Goal: Task Accomplishment & Management: Use online tool/utility

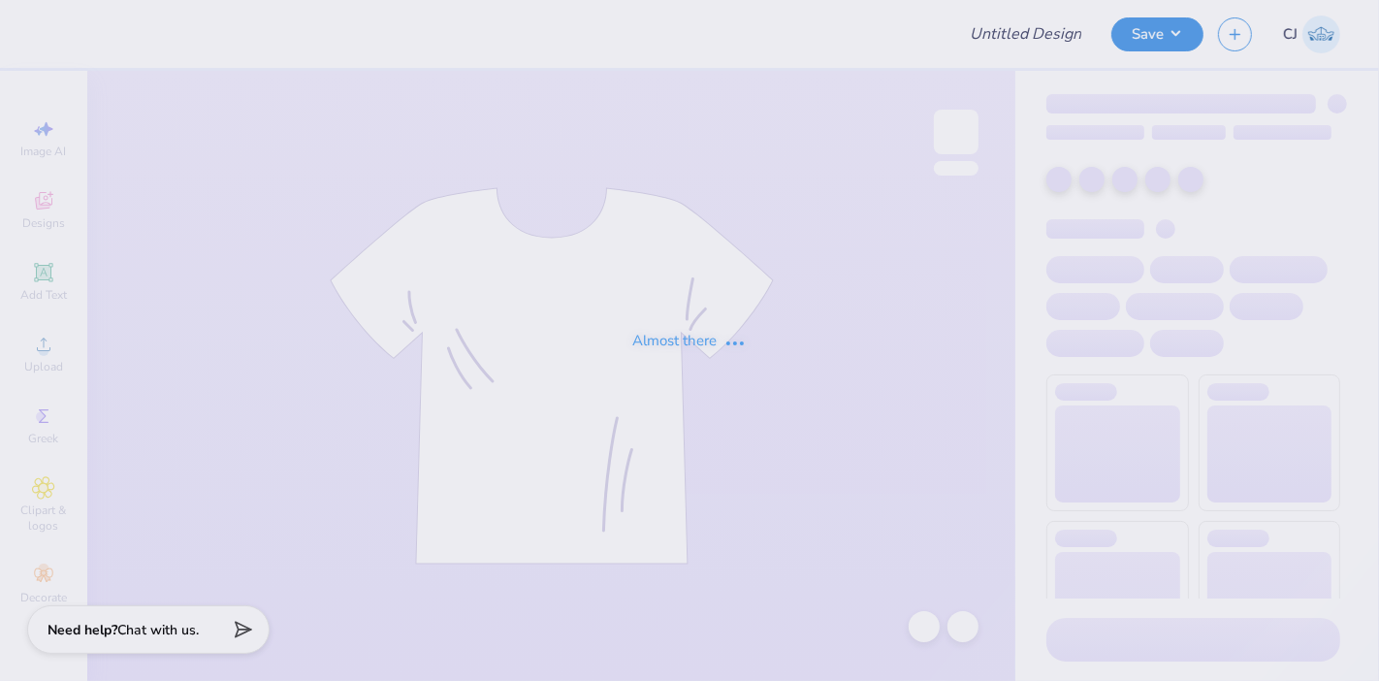
type input "Training: CF Training - Activities 6"
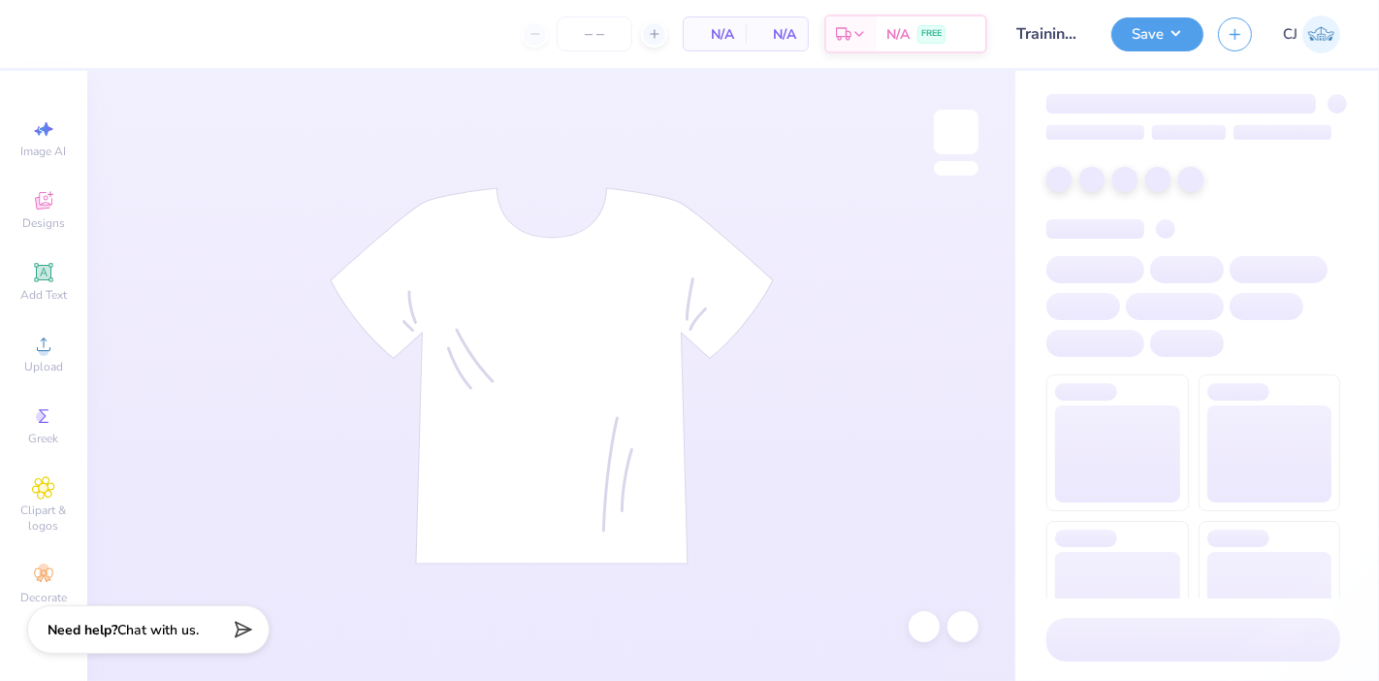
type input "24"
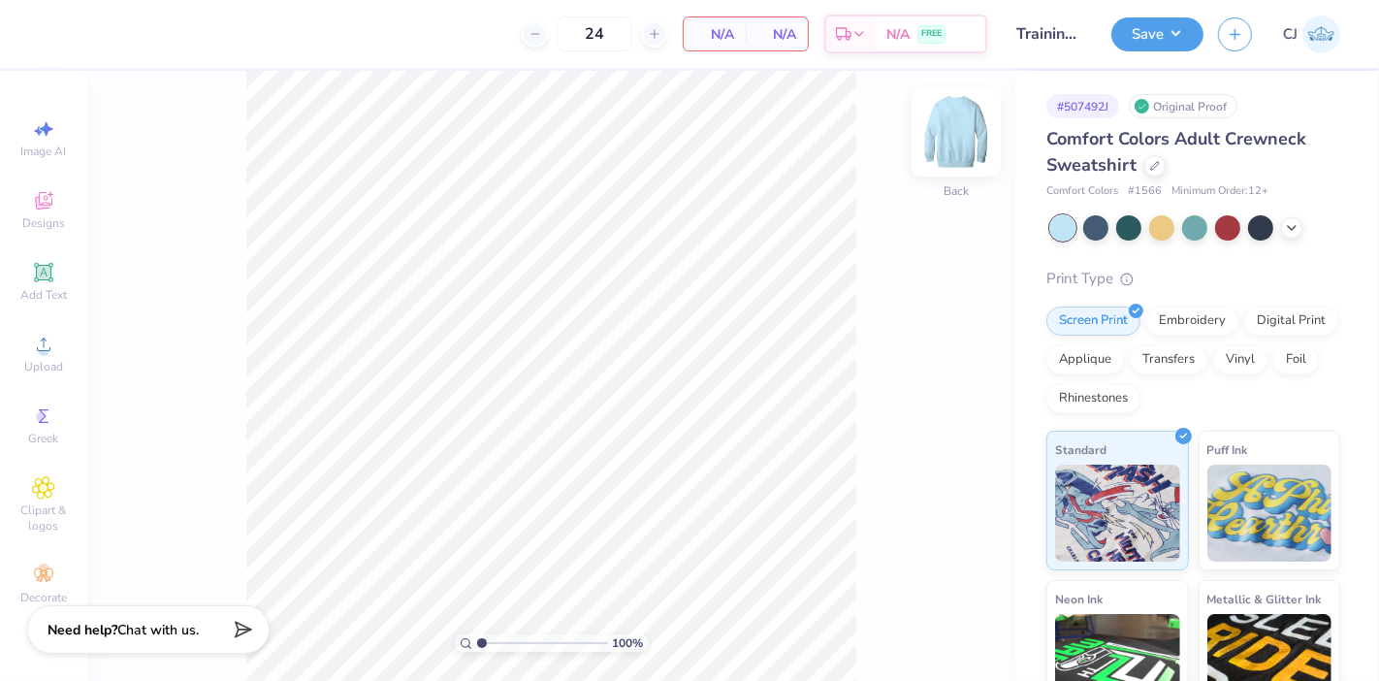
click at [949, 123] on img at bounding box center [956, 132] width 78 height 78
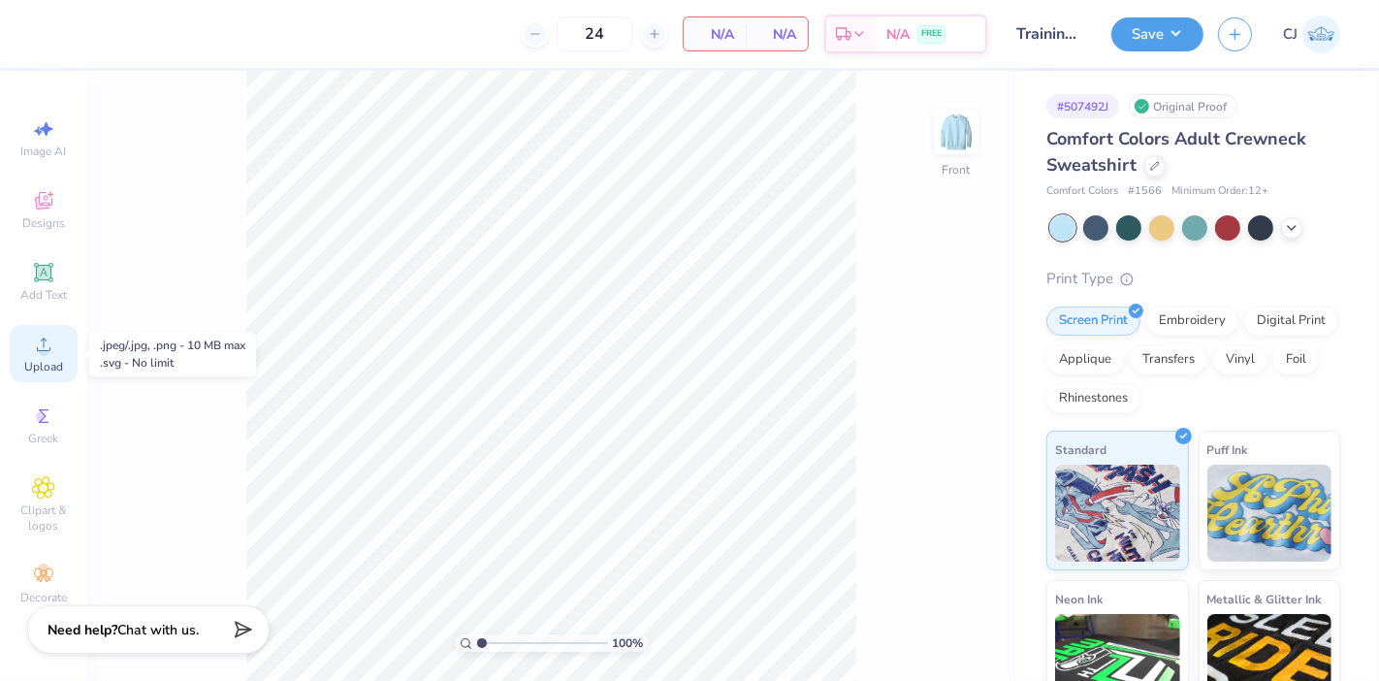
click at [44, 355] on circle at bounding box center [43, 350] width 11 height 11
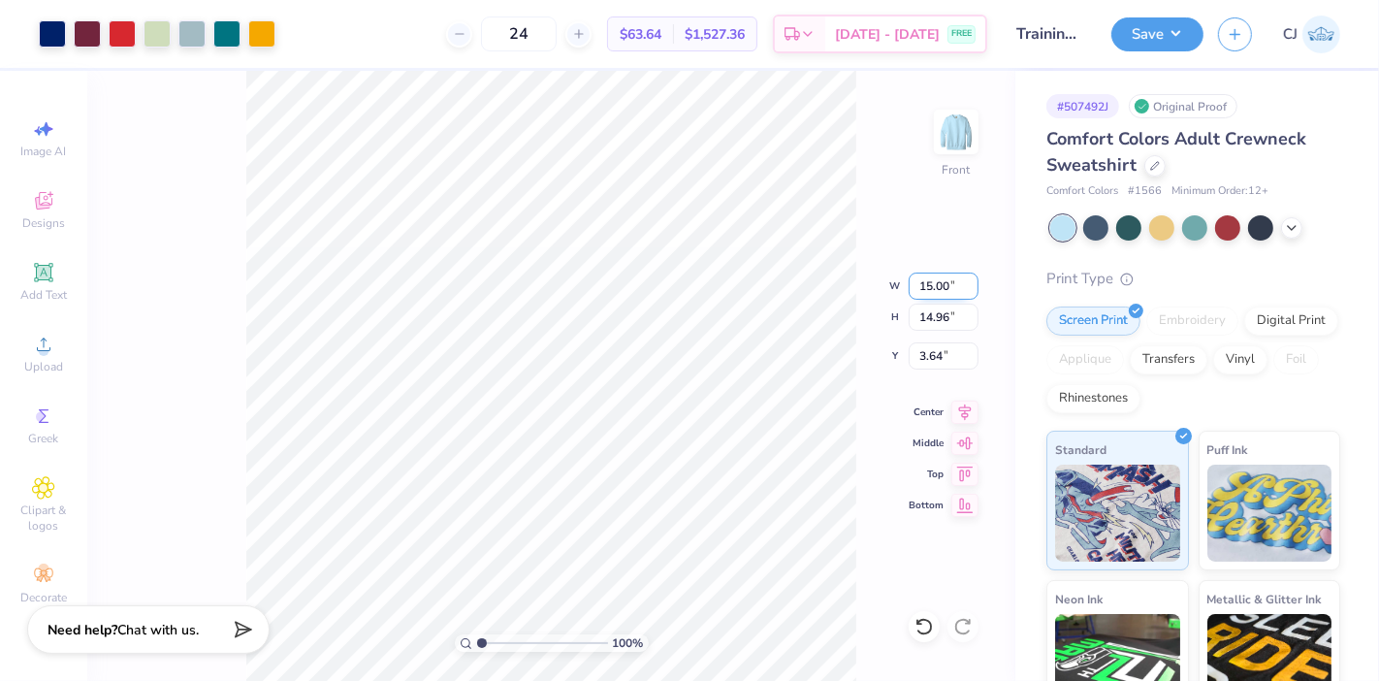
click at [933, 292] on input "15.00" at bounding box center [943, 285] width 70 height 27
type input "12.50"
type input "12.47"
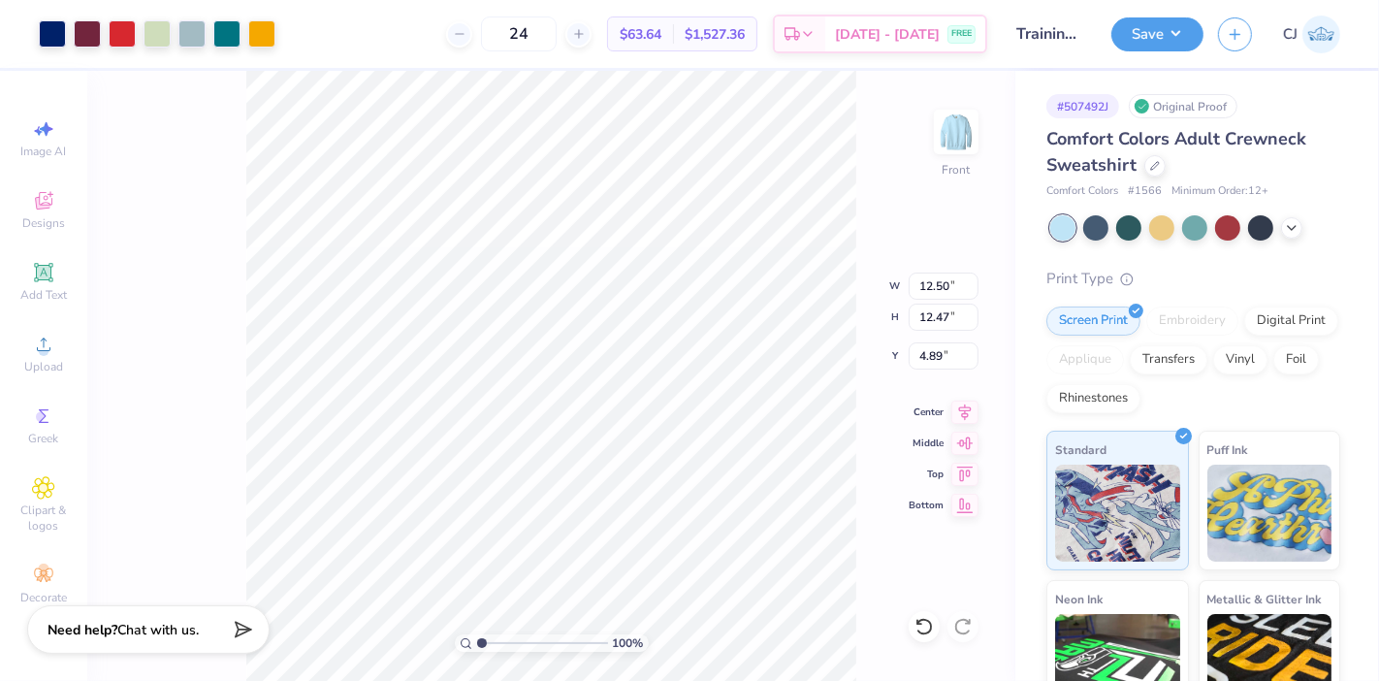
type input "0.50"
click at [930, 358] on input "0.50" at bounding box center [943, 355] width 70 height 27
type input "1.00"
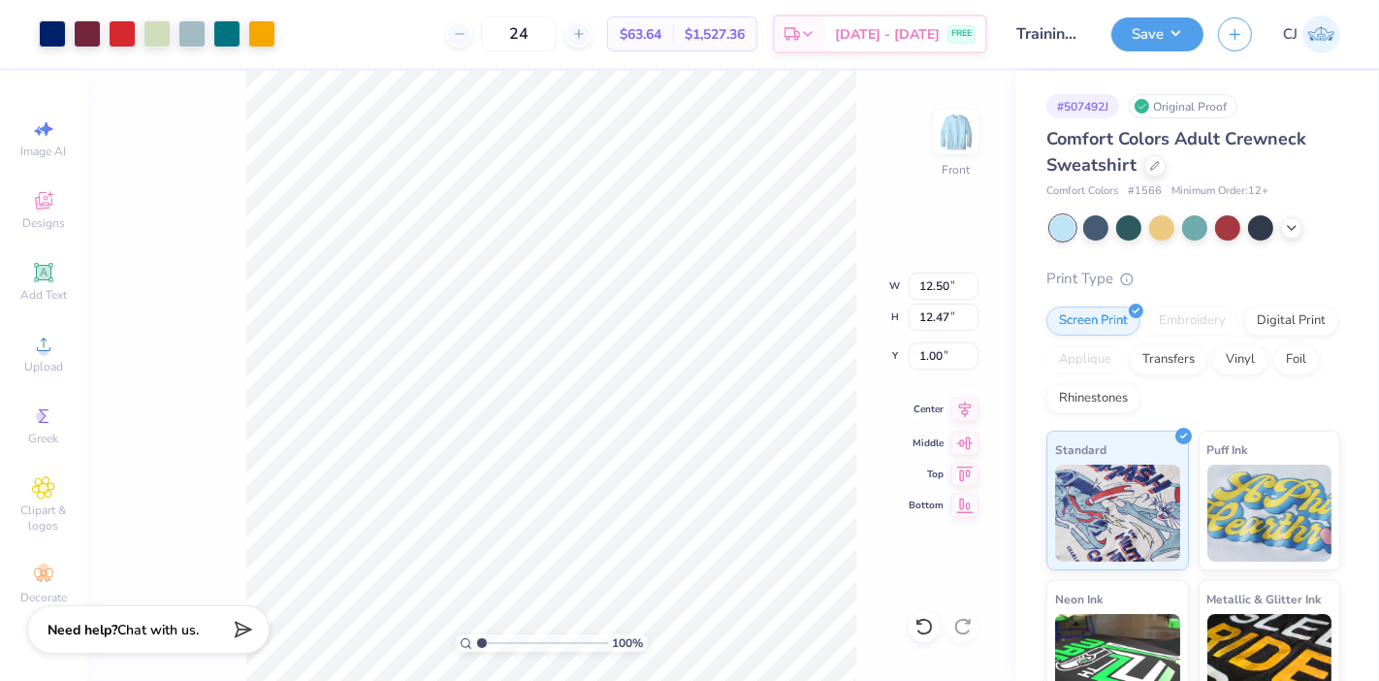
click at [956, 406] on icon at bounding box center [964, 409] width 27 height 23
click at [1182, 42] on button "Save" at bounding box center [1157, 32] width 92 height 34
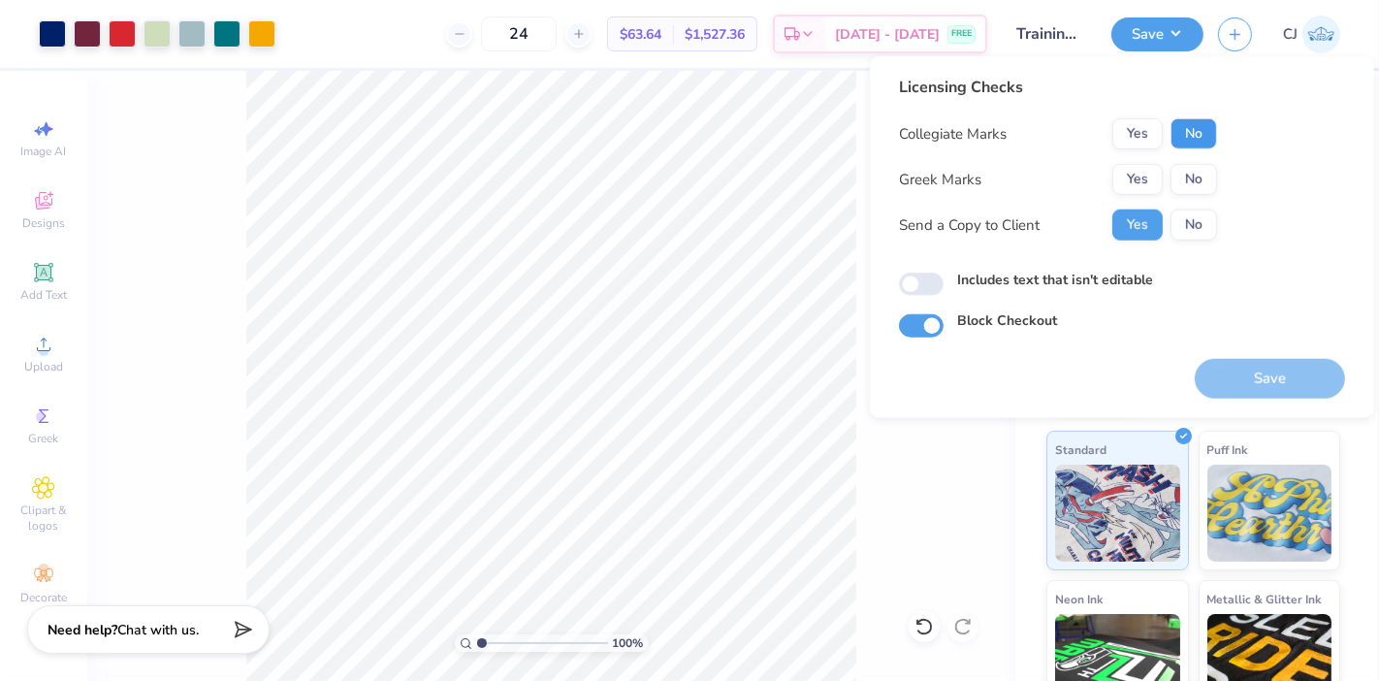
click at [1203, 134] on button "No" at bounding box center [1193, 133] width 47 height 31
click at [1224, 186] on div "Licensing Checks Collegiate Marks Yes No Greek Marks Yes No Send a Copy to Clie…" at bounding box center [1122, 207] width 446 height 262
click at [1215, 181] on button "No" at bounding box center [1193, 179] width 47 height 31
click at [1198, 214] on button "No" at bounding box center [1193, 224] width 47 height 31
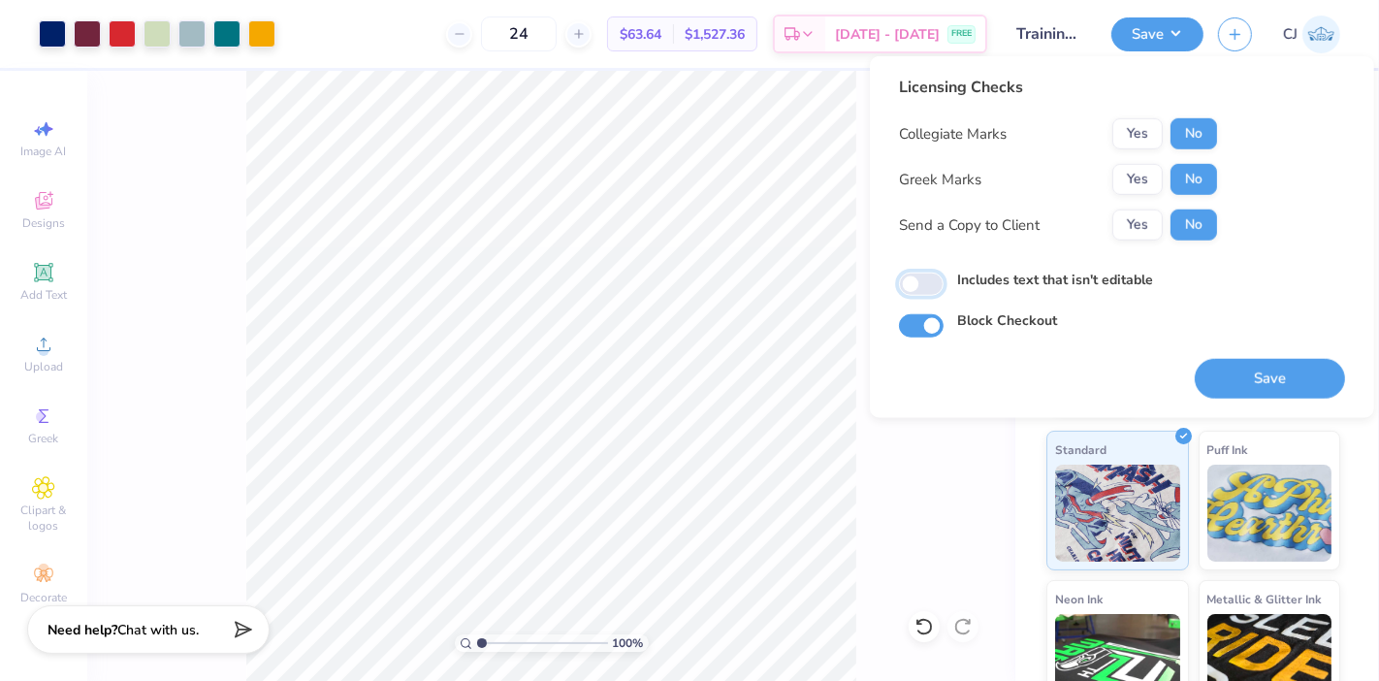
click at [936, 294] on input "Includes text that isn't editable" at bounding box center [921, 283] width 45 height 23
checkbox input "true"
click at [1253, 383] on button "Save" at bounding box center [1269, 379] width 150 height 40
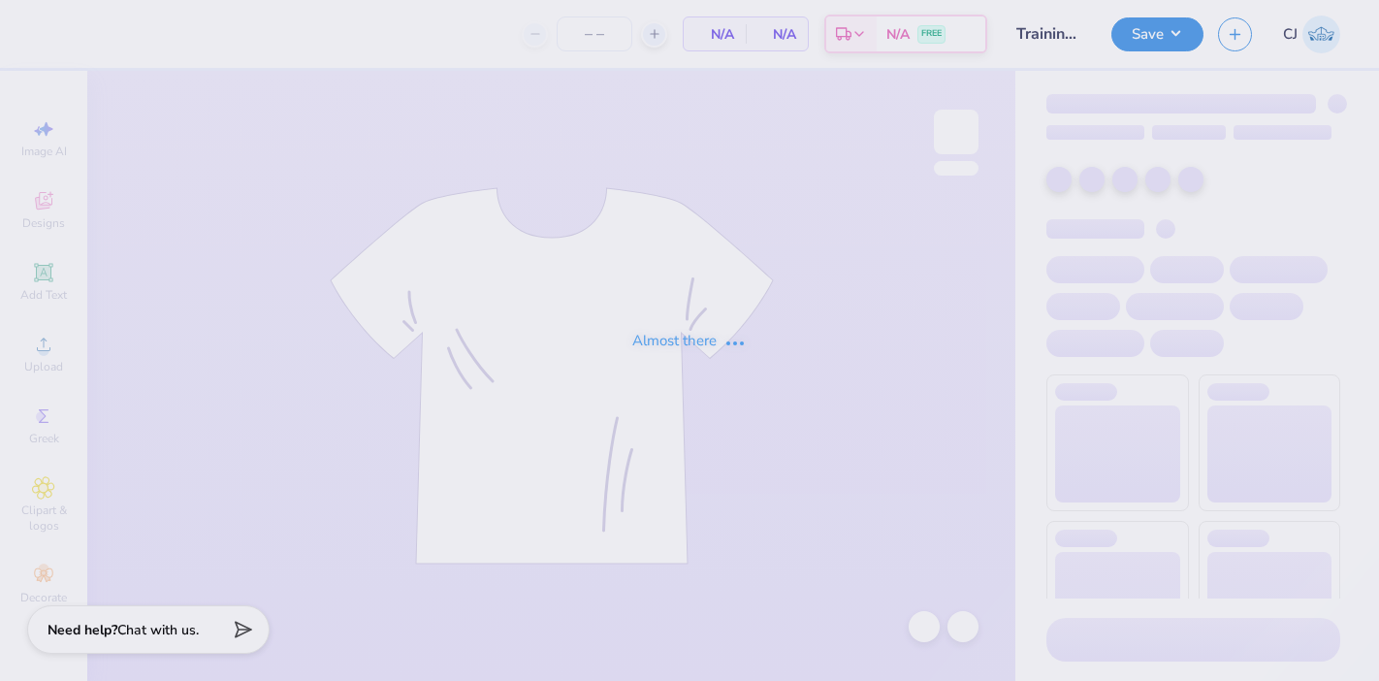
type input "24"
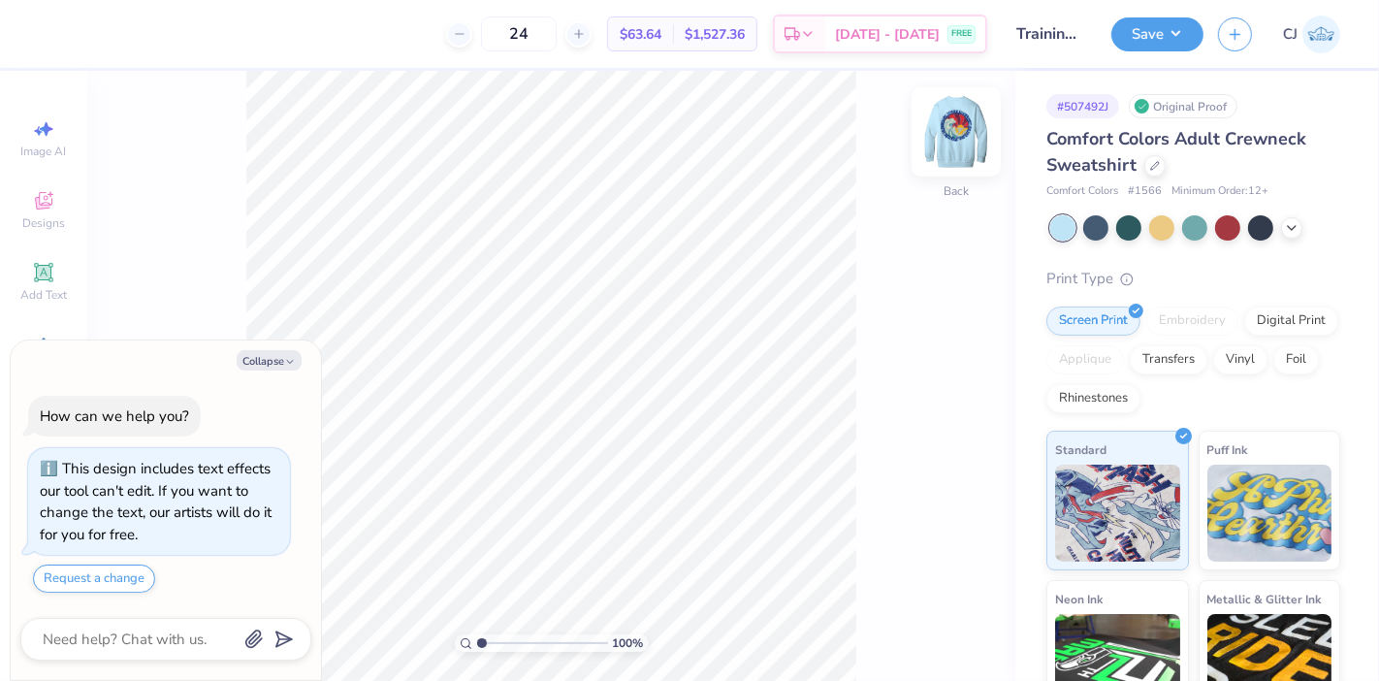
click at [977, 147] on img at bounding box center [956, 132] width 78 height 78
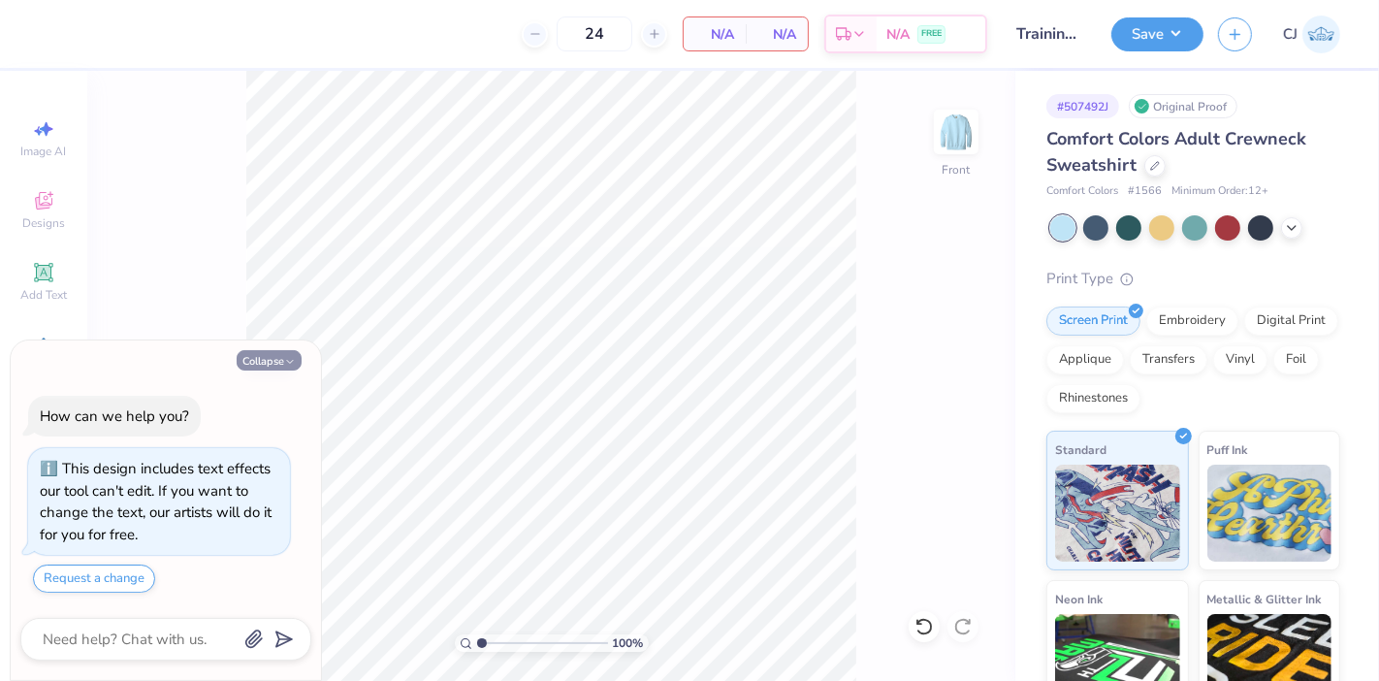
click at [263, 366] on button "Collapse" at bounding box center [269, 360] width 65 height 20
type textarea "x"
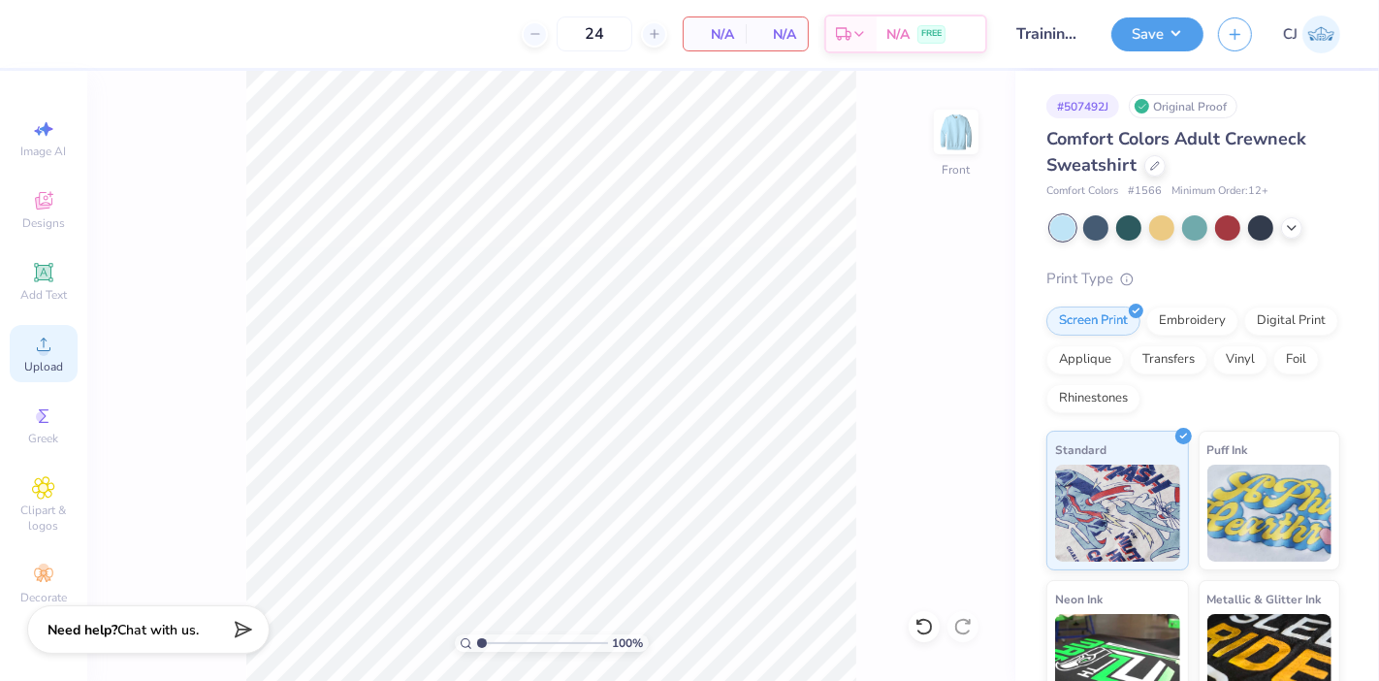
click at [60, 357] on div "Upload" at bounding box center [44, 353] width 68 height 57
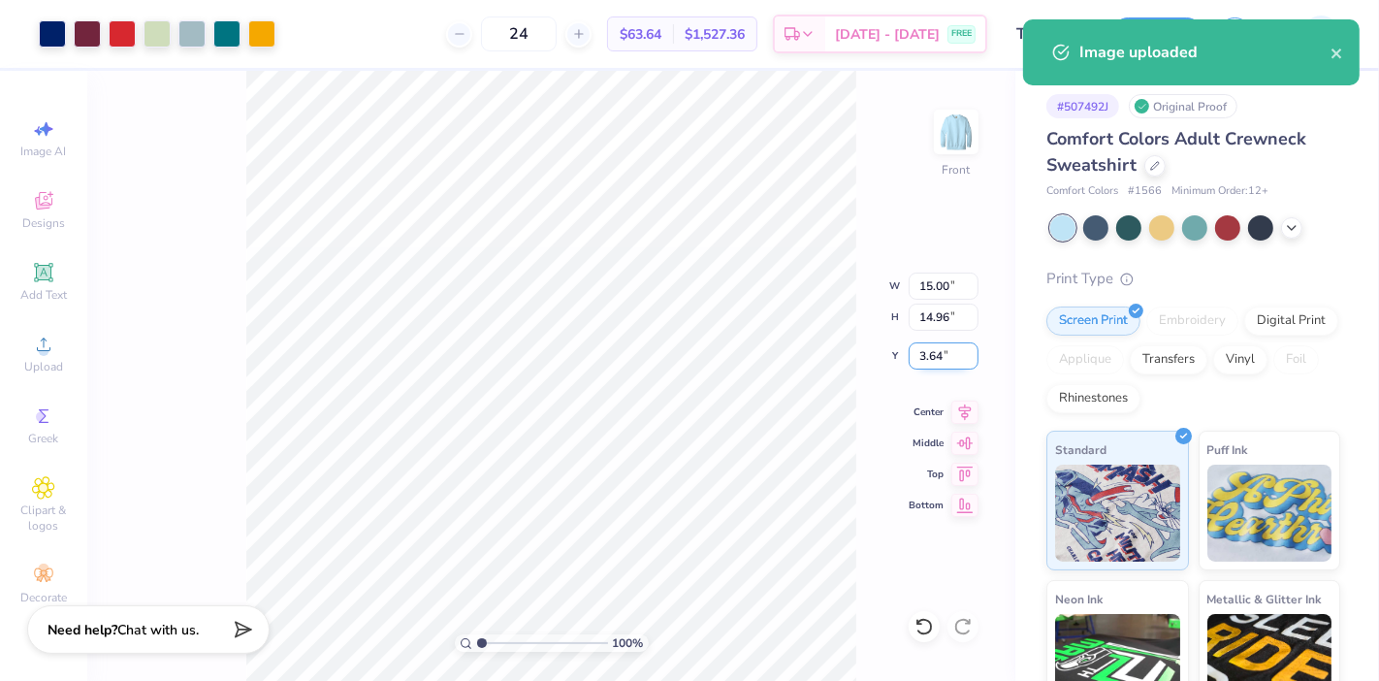
click at [924, 364] on input "3.64" at bounding box center [943, 355] width 70 height 27
type input "1.00"
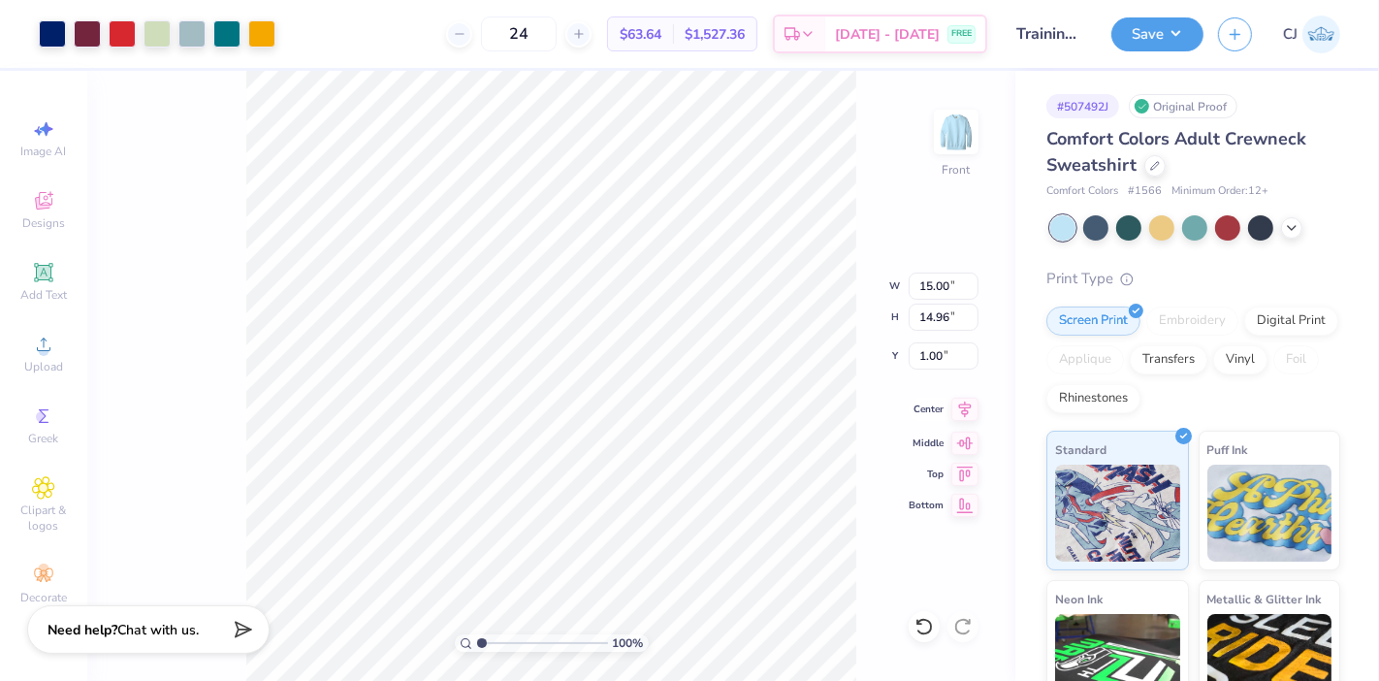
click at [964, 408] on icon at bounding box center [964, 409] width 27 height 23
click at [935, 290] on input "15.00" at bounding box center [943, 285] width 70 height 27
click at [938, 286] on input "15.00" at bounding box center [943, 285] width 70 height 27
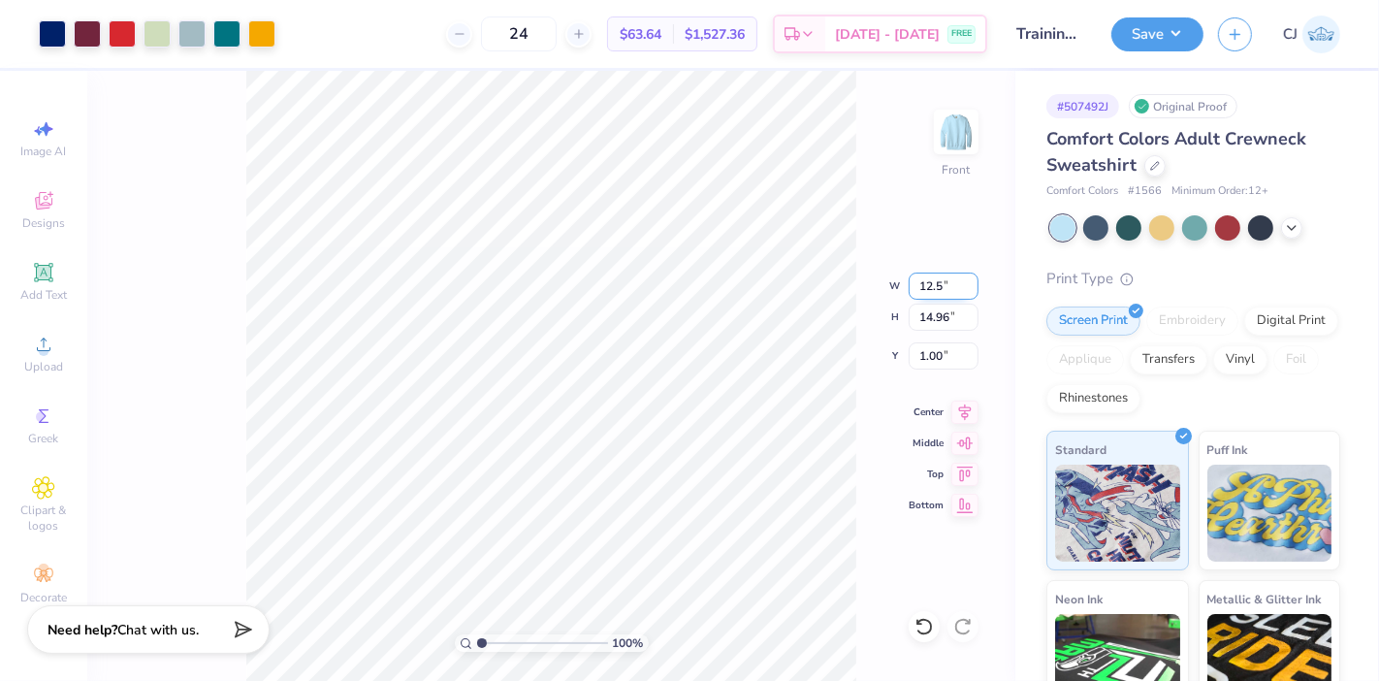
type input "12.50"
type input "12.47"
click at [926, 355] on input "2.25" at bounding box center [943, 355] width 70 height 27
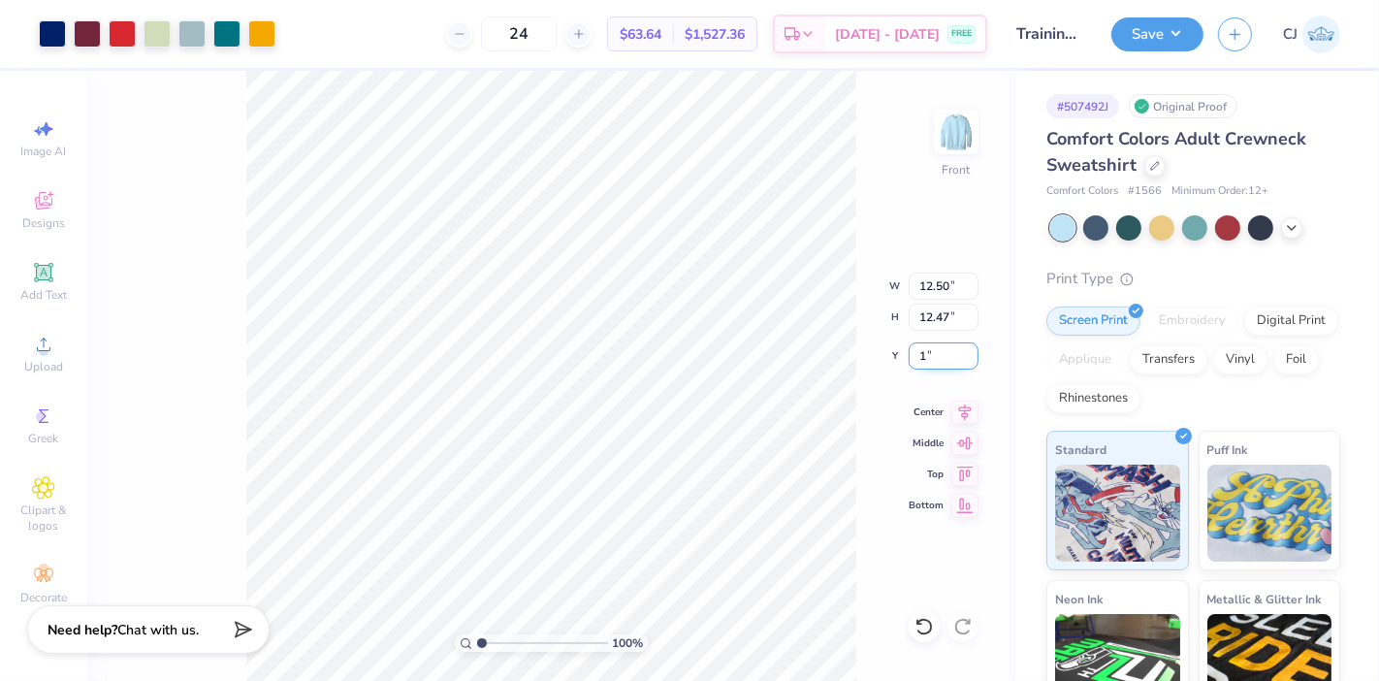
type input "1.00"
click at [828, 272] on div "100 % Front W 12.50 H 12.47 Y 1.00 Center Middle Top Bottom" at bounding box center [551, 376] width 928 height 610
click at [962, 411] on icon at bounding box center [965, 409] width 13 height 16
click at [936, 365] on input "0.50" at bounding box center [943, 355] width 70 height 27
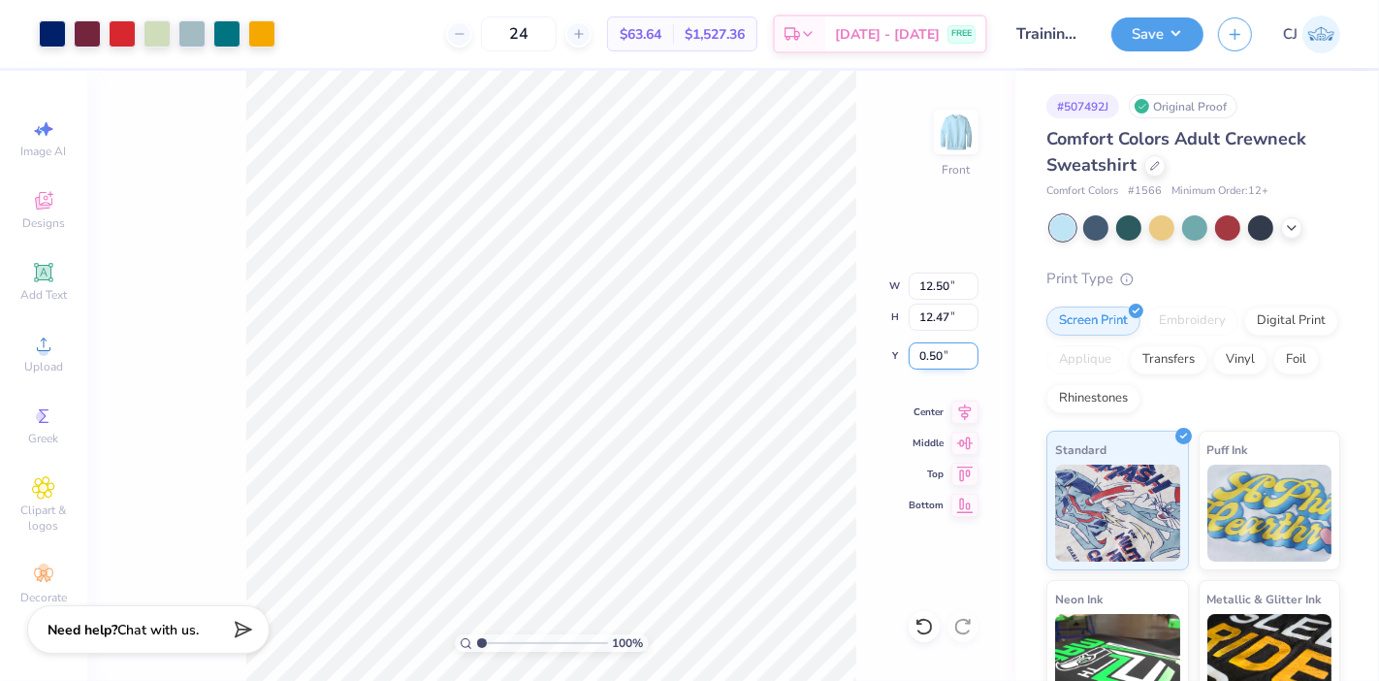
click at [936, 365] on input "0.50" at bounding box center [943, 355] width 70 height 27
type input "1.00"
click at [1186, 33] on button "Save" at bounding box center [1157, 32] width 92 height 34
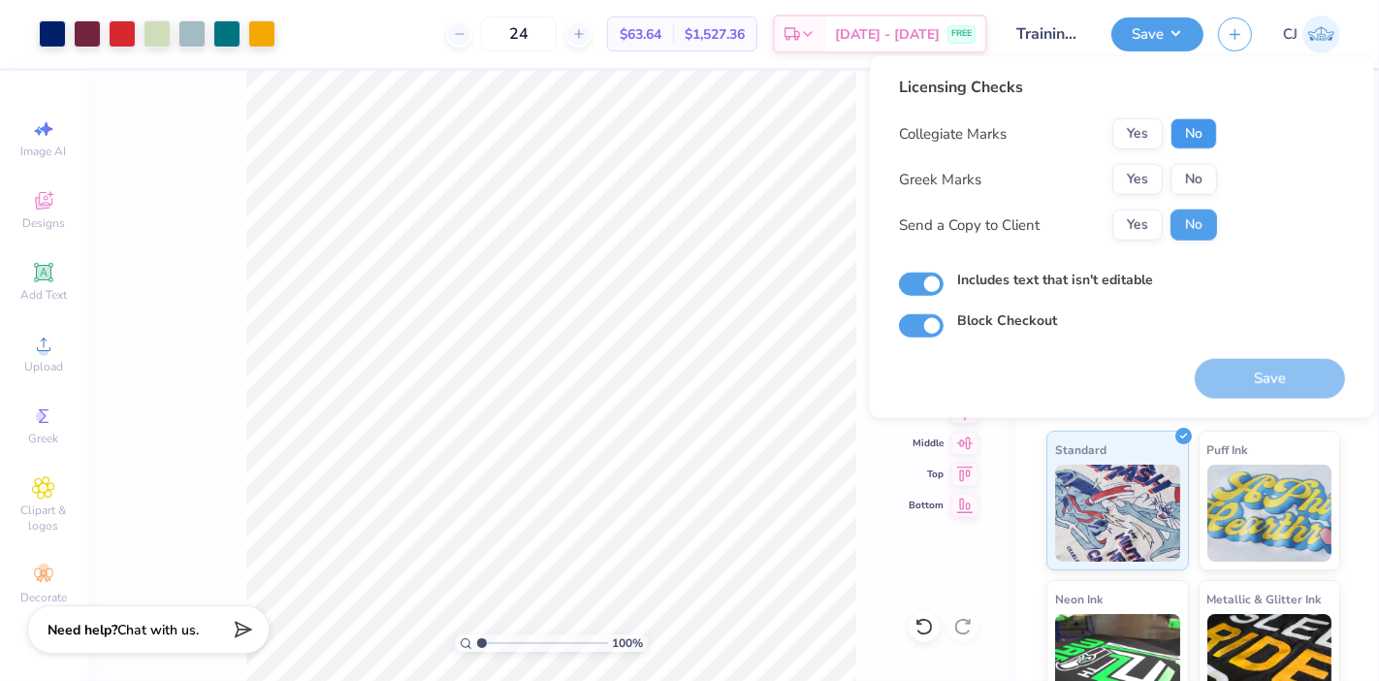
click at [1197, 130] on button "No" at bounding box center [1193, 133] width 47 height 31
click at [1214, 181] on button "No" at bounding box center [1193, 179] width 47 height 31
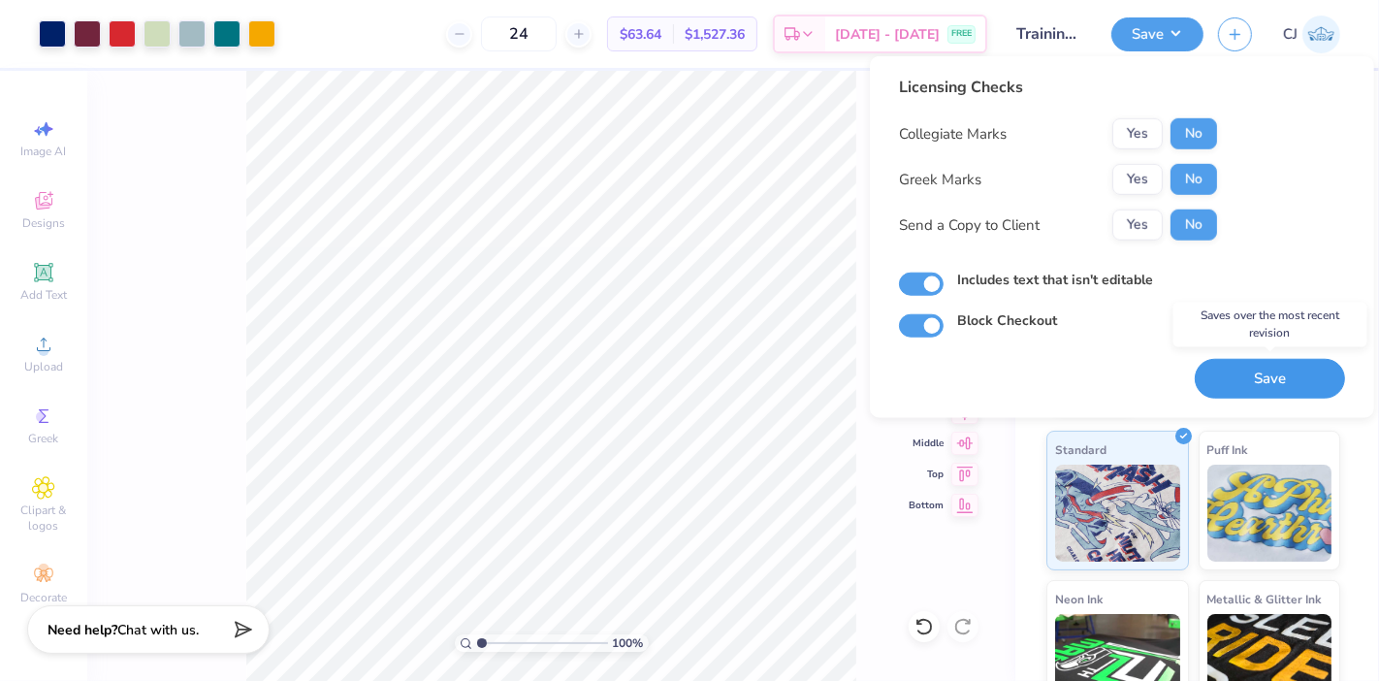
click at [1269, 377] on button "Save" at bounding box center [1269, 379] width 150 height 40
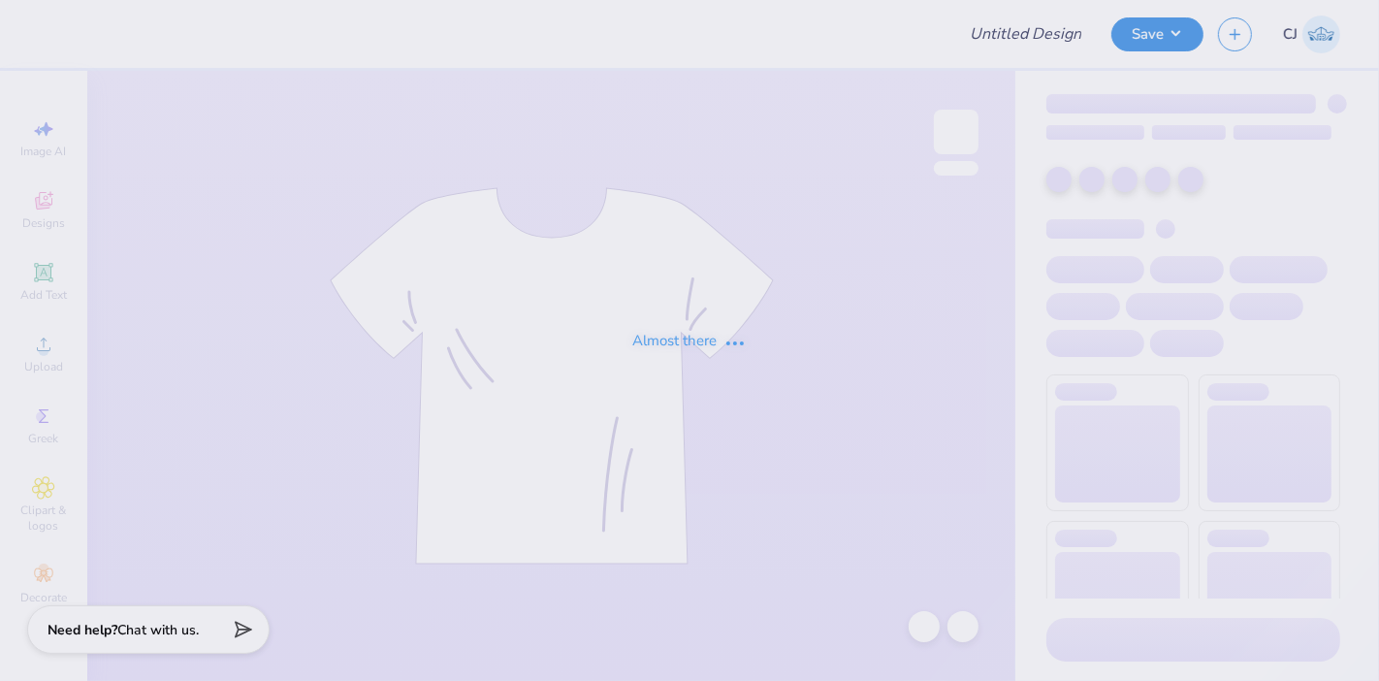
type input "CSU ZTA Philo"
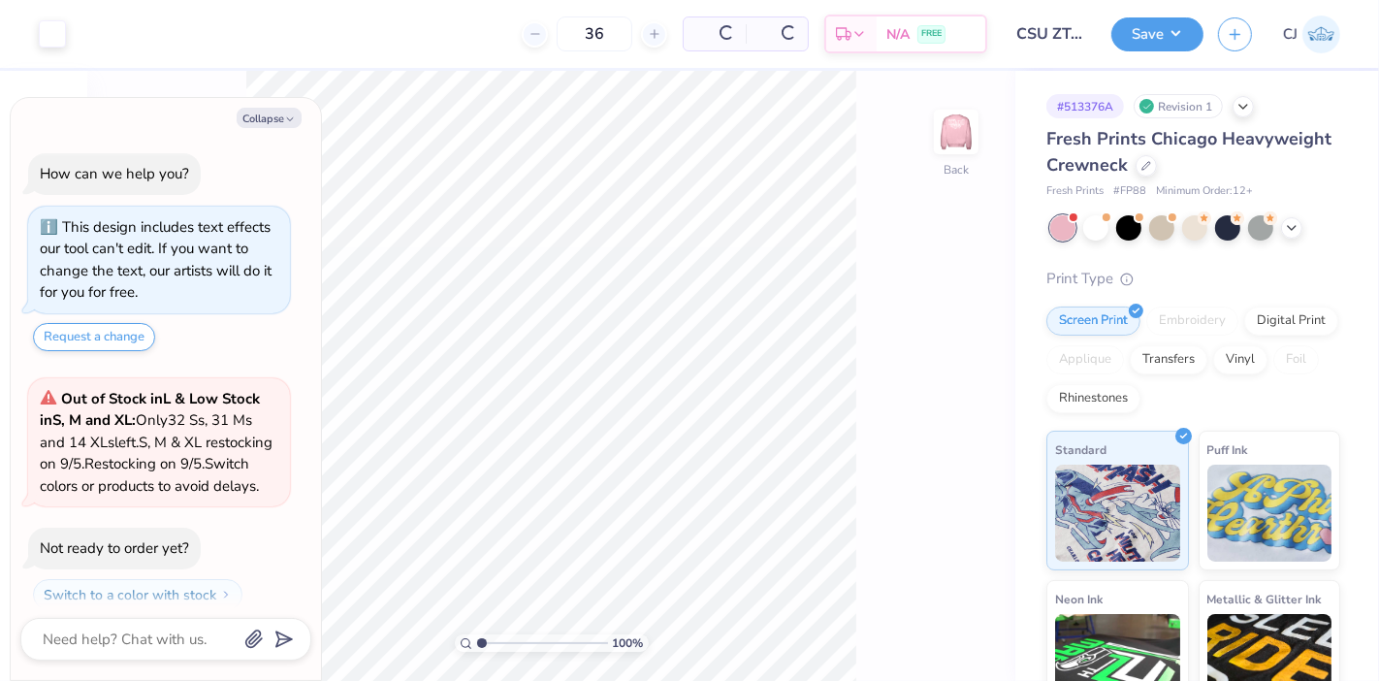
scroll to position [37, 0]
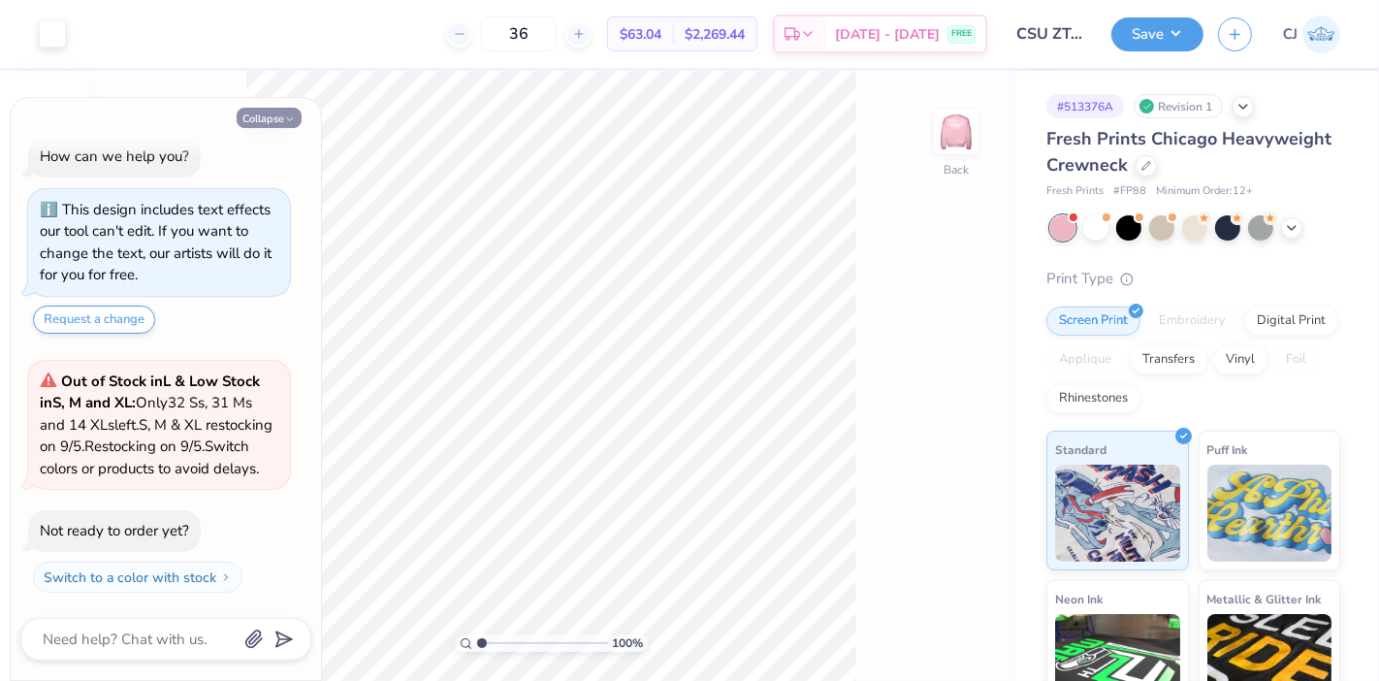
click at [276, 124] on button "Collapse" at bounding box center [269, 118] width 65 height 20
type textarea "x"
